Goal: Find specific page/section: Locate a particular part of the current website

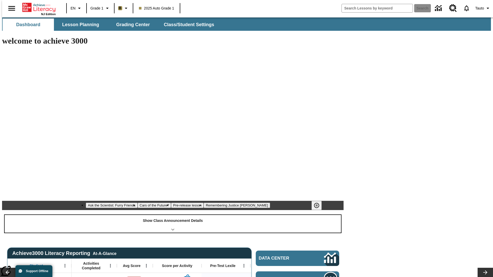
click at [173, 215] on div "Show Class Announcement Details" at bounding box center [173, 224] width 336 height 18
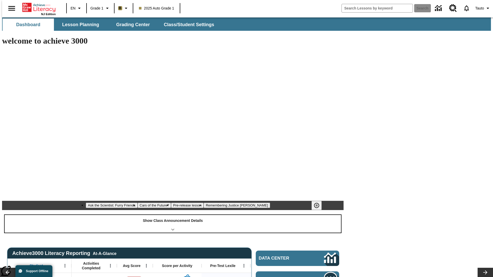
click at [173, 215] on div "Show Class Announcement Details" at bounding box center [173, 224] width 336 height 18
